Goal: Information Seeking & Learning: Learn about a topic

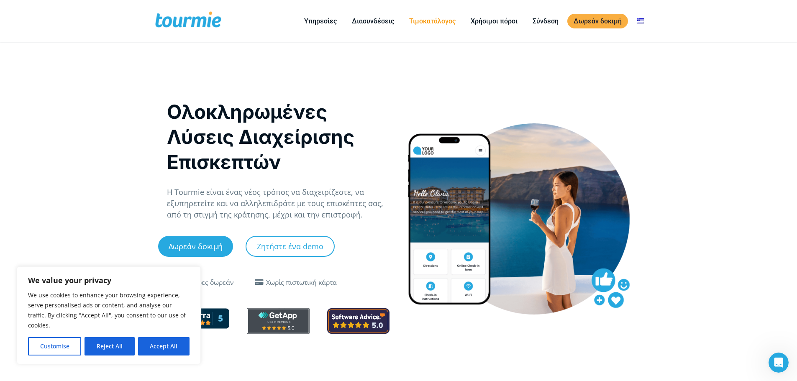
click at [429, 21] on link "Τιμοκατάλογος" at bounding box center [432, 21] width 59 height 10
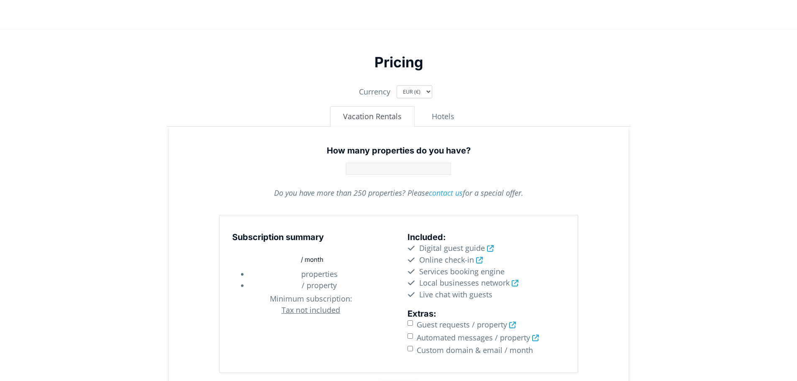
scroll to position [126, 0]
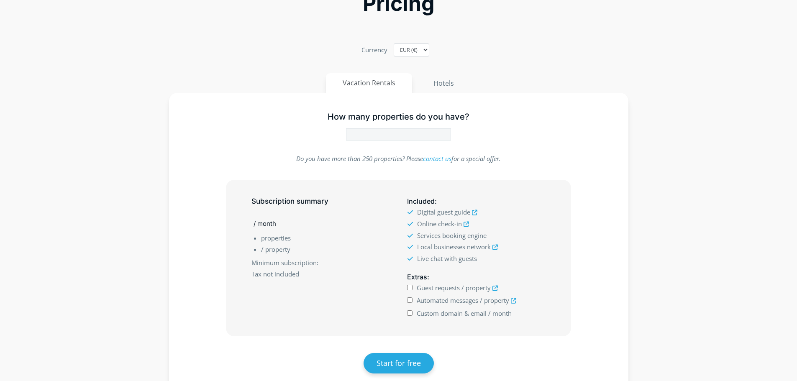
type input "1"
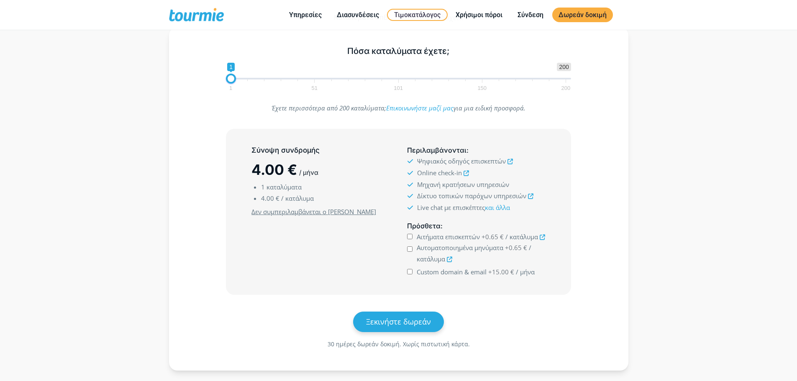
scroll to position [0, 0]
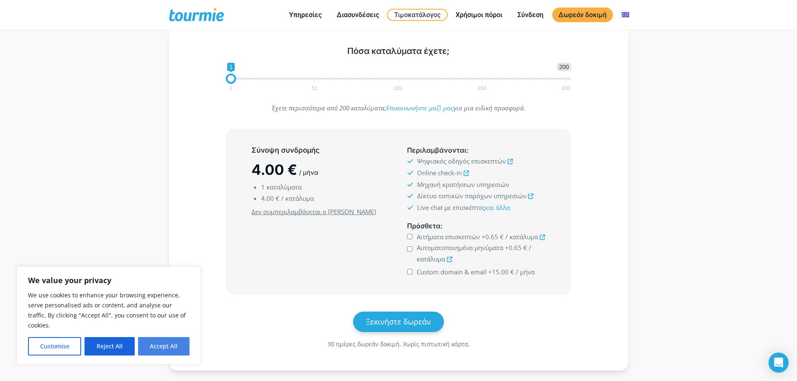
click at [163, 339] on button "Accept All" at bounding box center [163, 346] width 51 height 18
checkbox input "true"
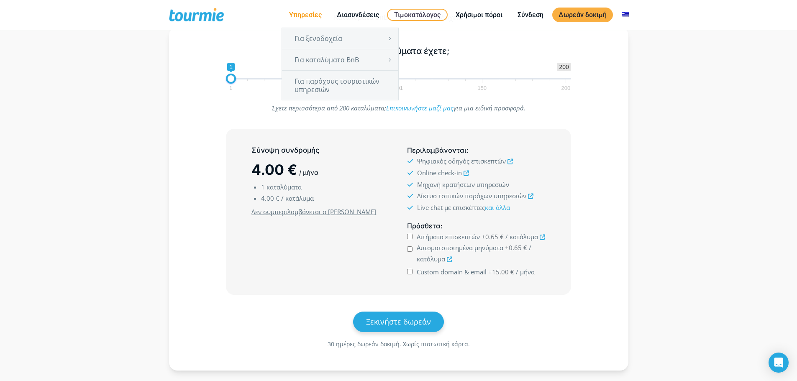
click at [303, 22] on li "Υπηρεσίες Για ξενοδοχεία Online check-in Οδηγός επισκεπτών Ψηφιακός concierge Ο…" at bounding box center [306, 15] width 48 height 26
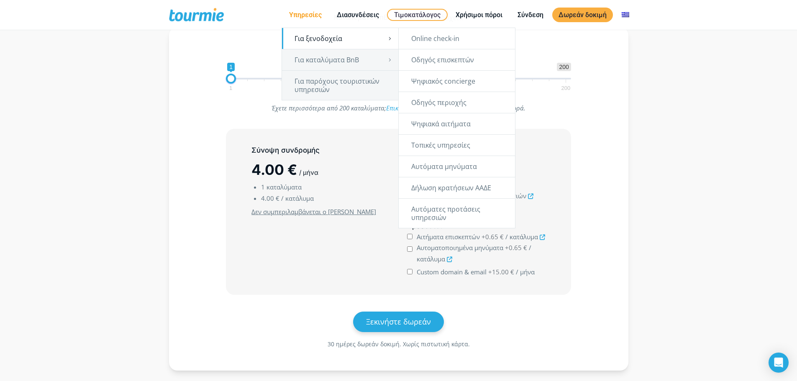
click at [331, 39] on link "Για ξενοδοχεία" at bounding box center [340, 38] width 116 height 21
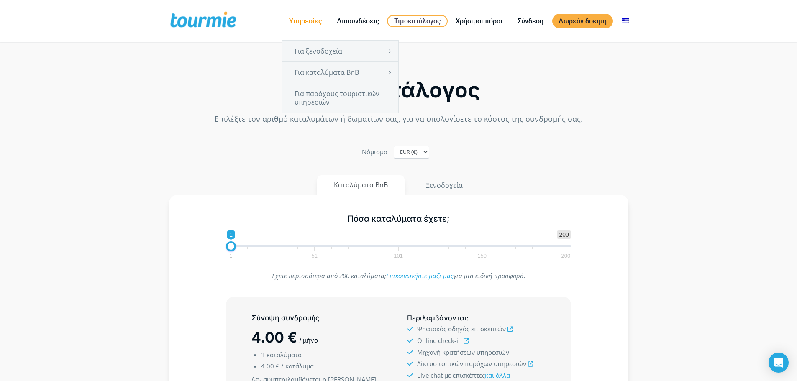
click at [312, 19] on link "Υπηρεσίες" at bounding box center [305, 21] width 45 height 10
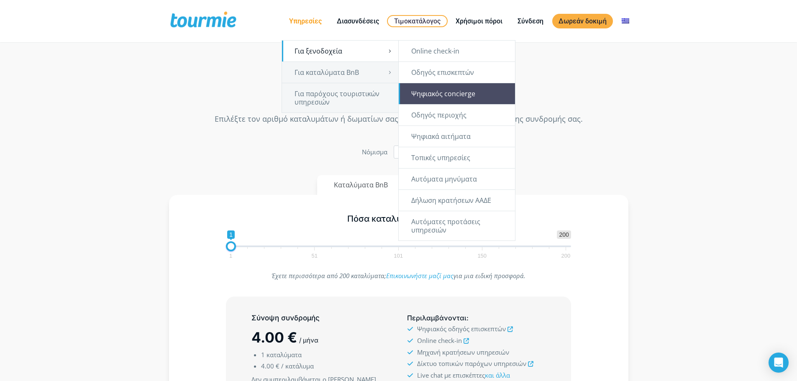
click at [465, 87] on link "Ψηφιακός concierge" at bounding box center [457, 93] width 116 height 21
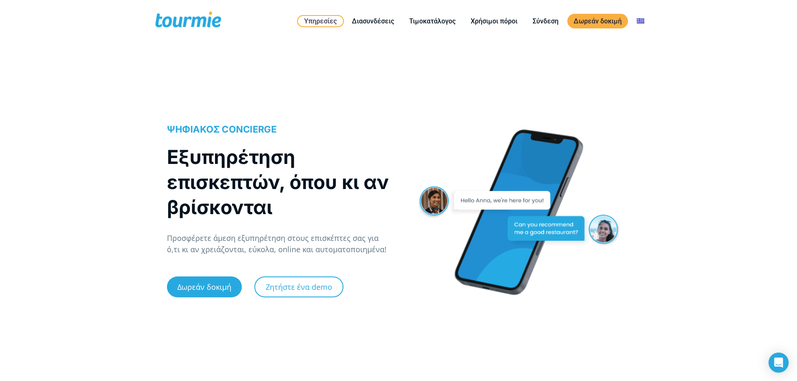
click at [204, 24] on span at bounding box center [188, 21] width 69 height 20
